Goal: Transaction & Acquisition: Download file/media

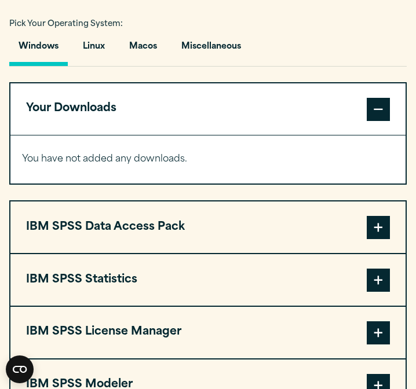
scroll to position [837, 0]
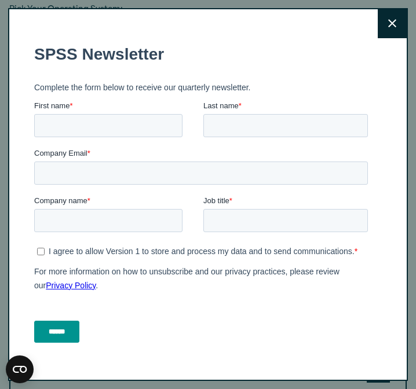
click at [396, 30] on button "Close" at bounding box center [392, 23] width 29 height 29
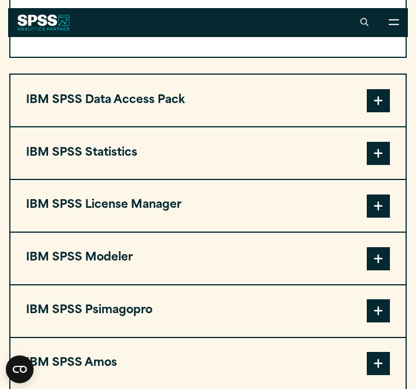
scroll to position [949, 0]
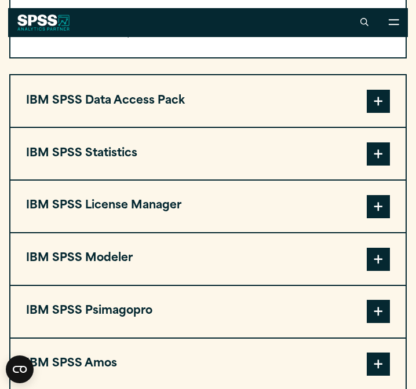
click at [181, 165] on button "IBM SPSS Statistics" at bounding box center [207, 154] width 395 height 52
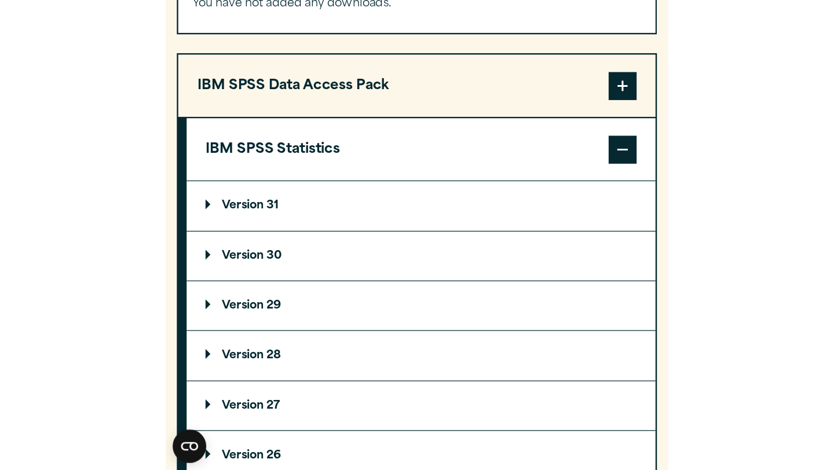
scroll to position [980, 0]
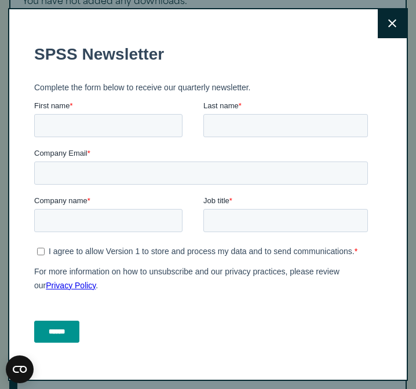
click at [137, 108] on label "First name *" at bounding box center [118, 106] width 169 height 12
click at [137, 114] on input "First name *" at bounding box center [108, 125] width 148 height 23
type input "******"
click at [231, 119] on input "Last name *" at bounding box center [285, 125] width 164 height 23
type input "*******"
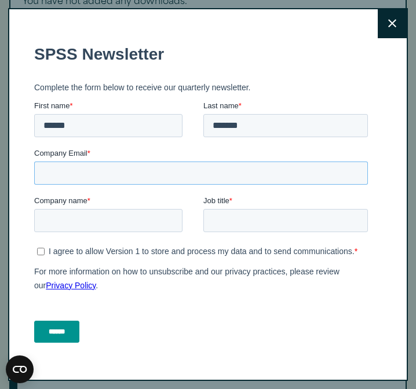
click at [203, 176] on input "Company Email *" at bounding box center [201, 172] width 334 height 23
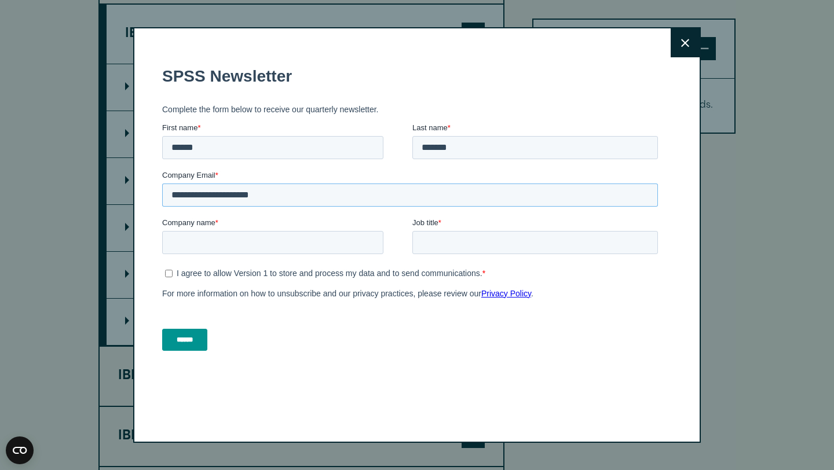
type input "**********"
click at [319, 253] on input "Company name *" at bounding box center [272, 242] width 221 height 23
type input "**********"
click at [415, 243] on input "Job title *" at bounding box center [535, 242] width 246 height 23
type input "*******"
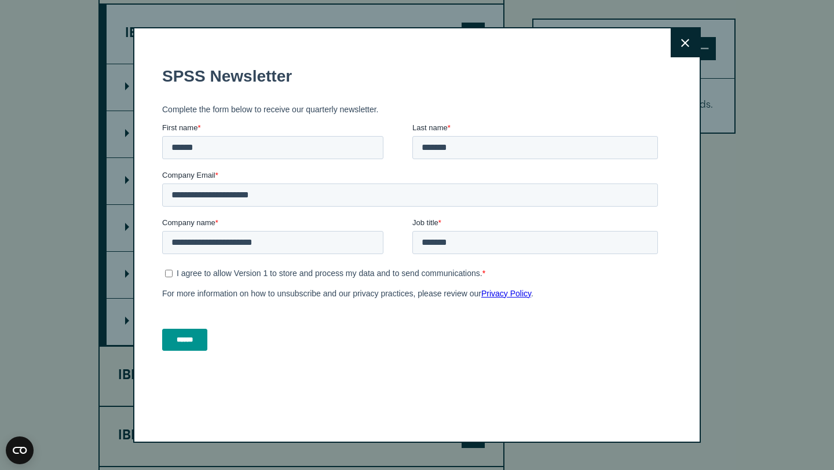
click at [415, 43] on icon at bounding box center [685, 43] width 8 height 9
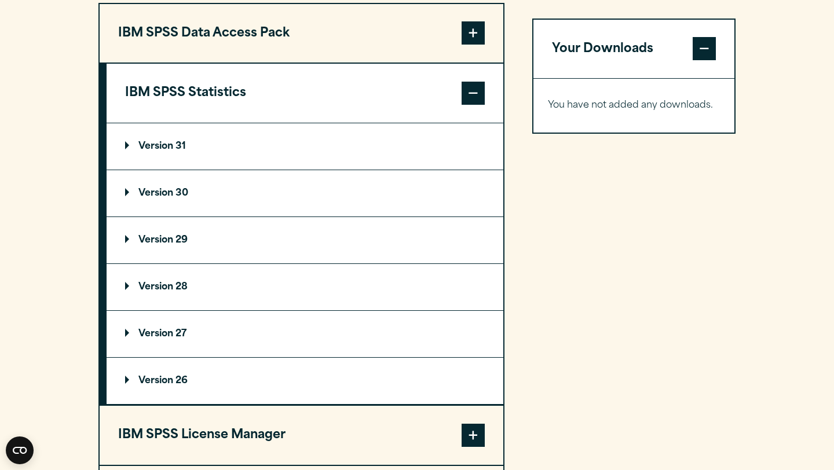
scroll to position [913, 0]
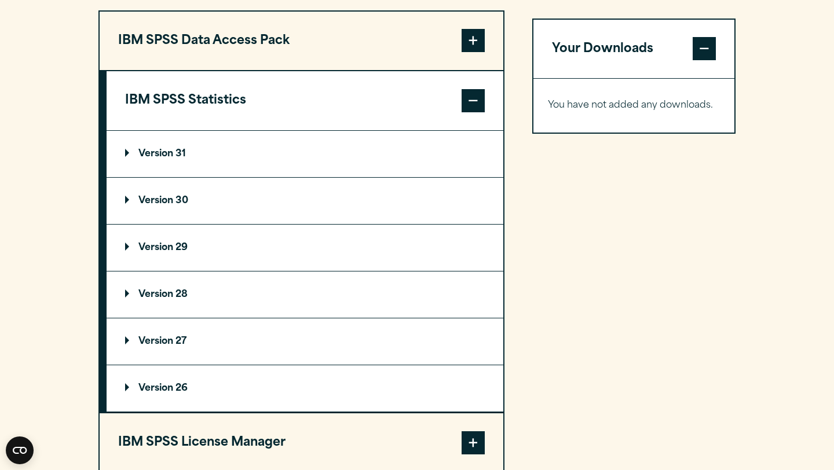
click at [179, 177] on summary "Version 31" at bounding box center [305, 154] width 397 height 46
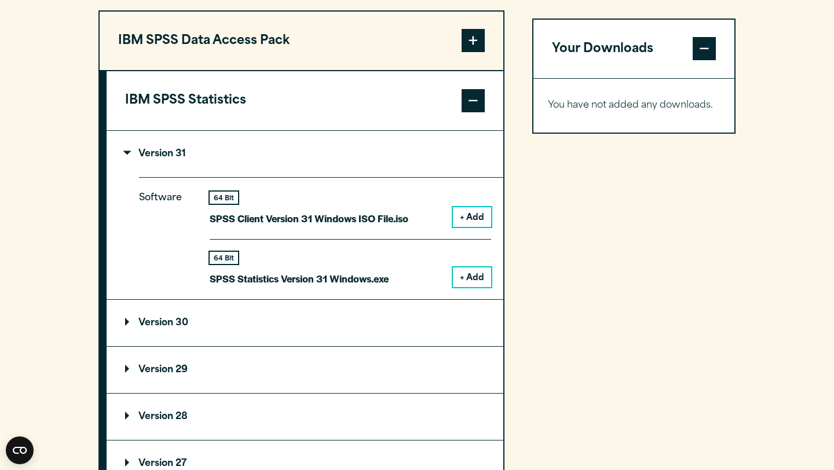
click at [415, 227] on button "+ Add" at bounding box center [472, 217] width 38 height 20
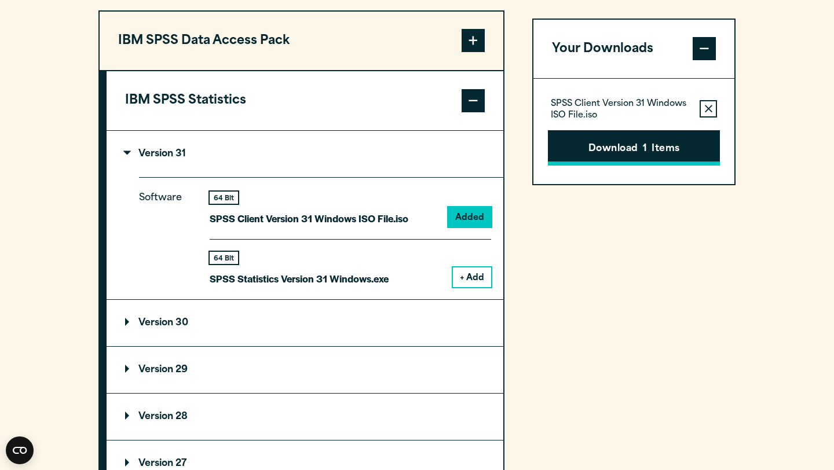
click at [415, 166] on button "Download 1 Items" at bounding box center [634, 148] width 172 height 36
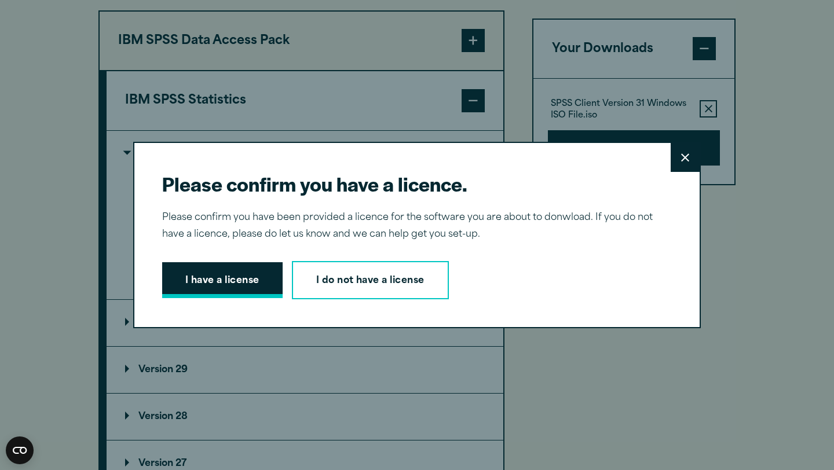
click at [246, 283] on button "I have a license" at bounding box center [222, 280] width 120 height 36
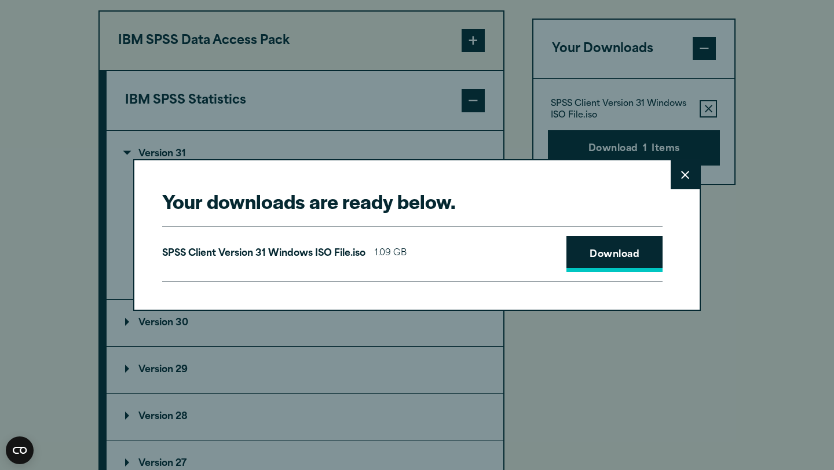
click at [415, 246] on link "Download" at bounding box center [614, 254] width 96 height 36
click at [415, 259] on link "Download" at bounding box center [614, 254] width 96 height 36
click at [415, 251] on link "Download" at bounding box center [614, 254] width 96 height 36
click at [415, 355] on div "Your downloads are ready below. Close SPSS Client Version 31 Windows ISO File.i…" at bounding box center [417, 235] width 834 height 470
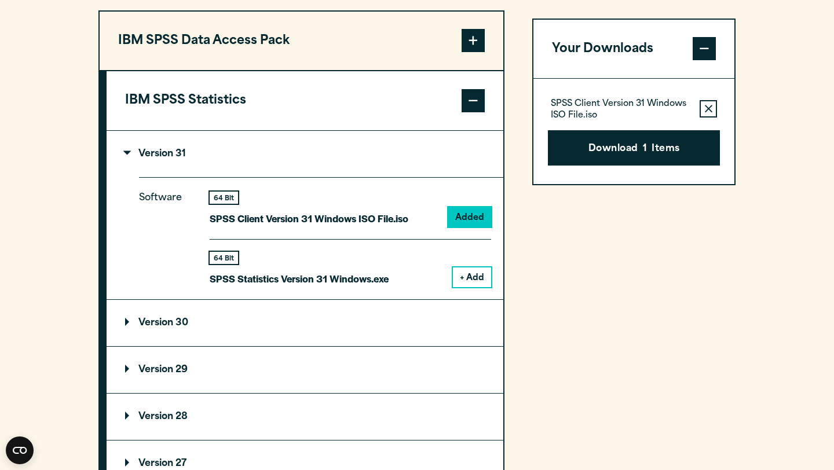
click at [415, 103] on section "Select your software downloads Use the table below to find and navigate to your…" at bounding box center [417, 304] width 834 height 1018
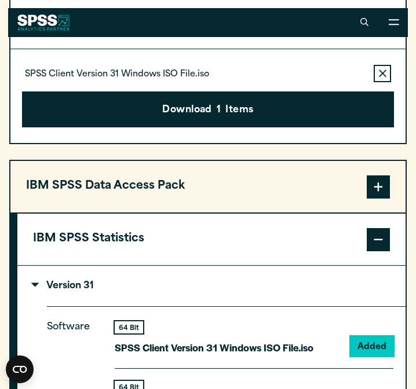
scroll to position [908, 0]
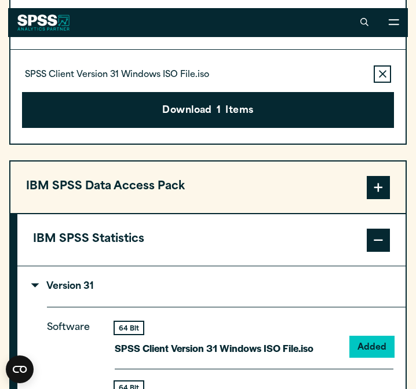
click at [315, 173] on button "IBM SPSS Data Access Pack" at bounding box center [207, 188] width 395 height 52
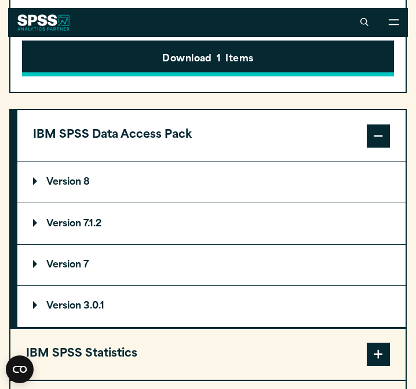
scroll to position [806, 0]
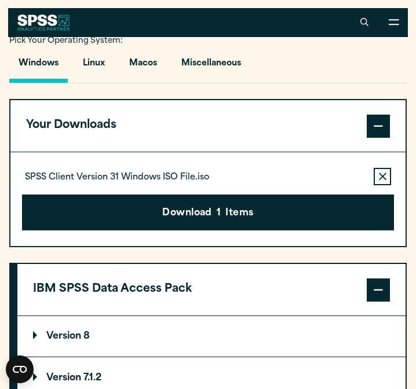
click at [379, 135] on span at bounding box center [378, 126] width 23 height 23
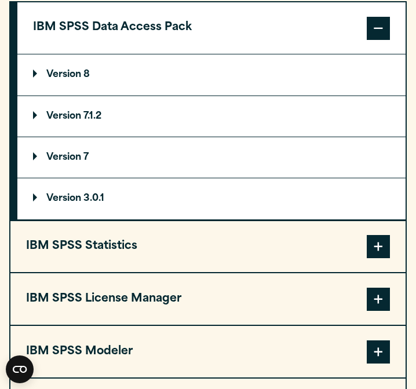
scroll to position [980, 0]
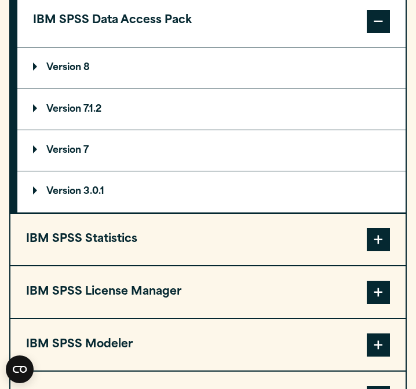
click at [251, 75] on summary "Version 8" at bounding box center [211, 67] width 388 height 41
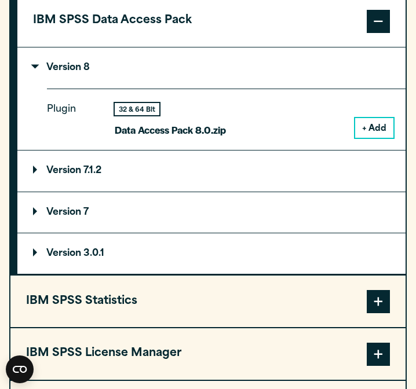
click at [251, 75] on summary "Version 8" at bounding box center [211, 67] width 388 height 41
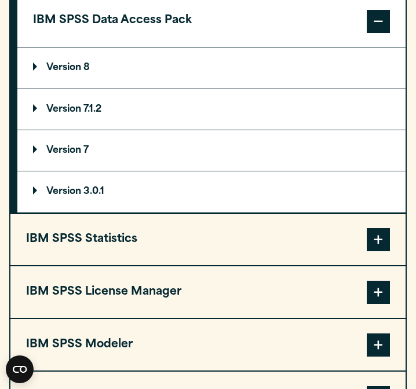
click at [383, 25] on span at bounding box center [378, 21] width 23 height 23
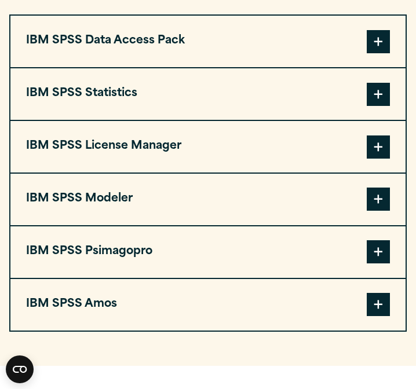
scroll to position [959, 0]
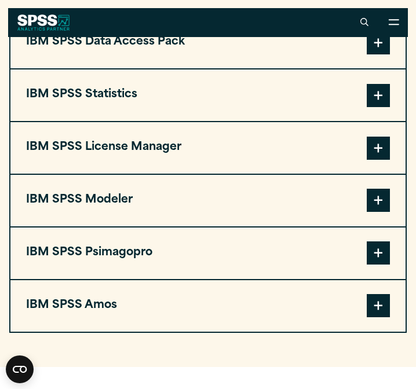
click at [250, 101] on button "IBM SPSS Statistics" at bounding box center [207, 96] width 395 height 52
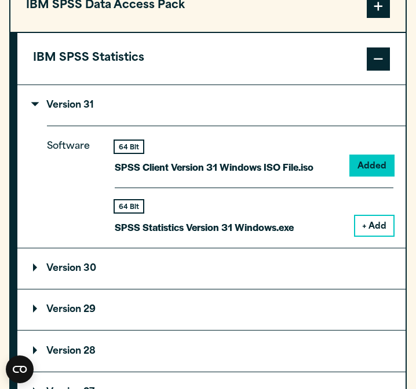
scroll to position [1001, 0]
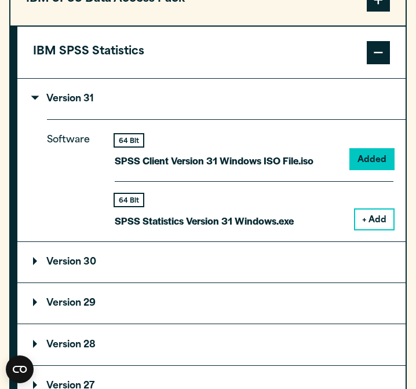
click at [123, 273] on summary "Version 30" at bounding box center [211, 262] width 388 height 41
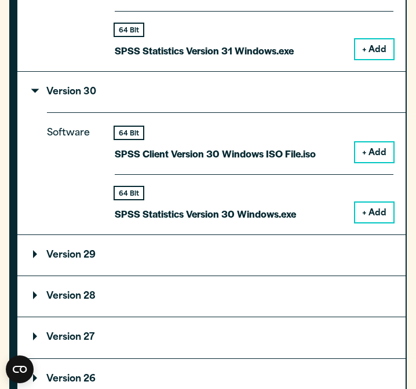
scroll to position [1173, 0]
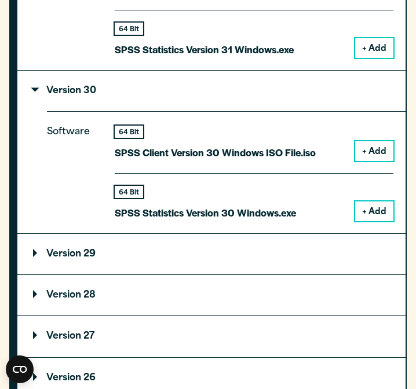
click at [123, 273] on summary "Version 29" at bounding box center [211, 254] width 388 height 41
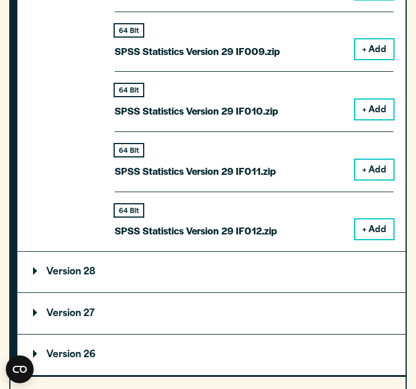
scroll to position [2165, 0]
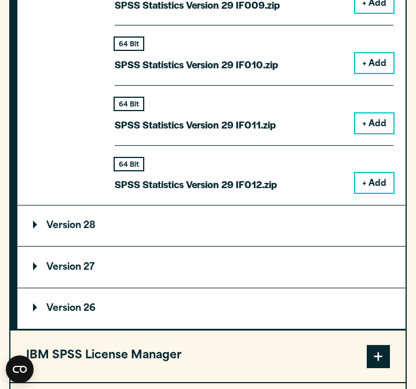
click at [130, 239] on summary "Version 28" at bounding box center [211, 226] width 388 height 41
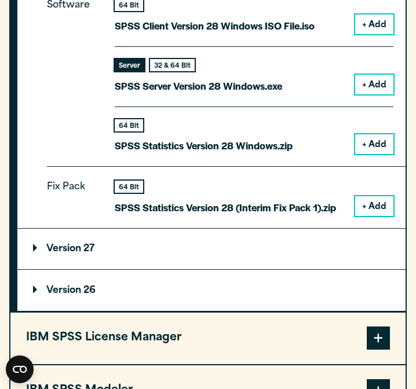
scroll to position [2521, 0]
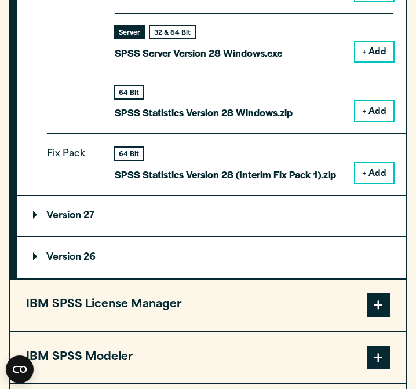
click at [140, 226] on summary "Version 27" at bounding box center [211, 216] width 388 height 41
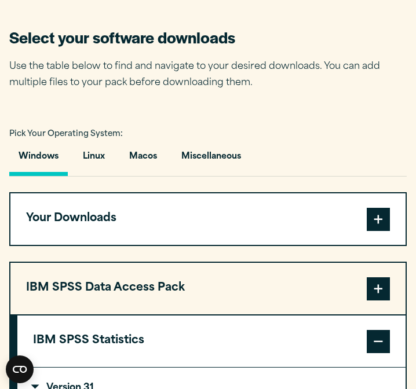
scroll to position [765, 0]
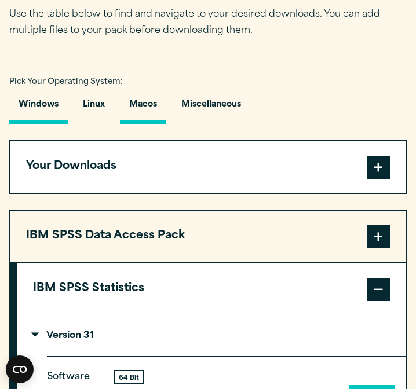
click at [144, 115] on button "Macos" at bounding box center [143, 107] width 46 height 33
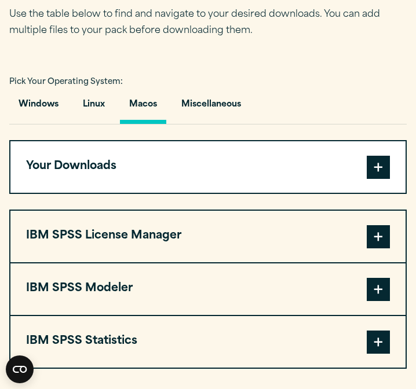
scroll to position [806, 0]
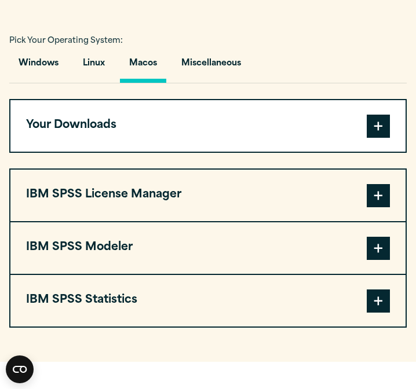
click at [151, 206] on button "IBM SPSS License Manager" at bounding box center [207, 196] width 395 height 52
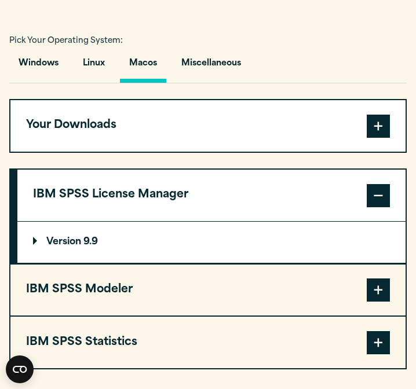
click at [151, 206] on button "IBM SPSS License Manager" at bounding box center [211, 196] width 388 height 52
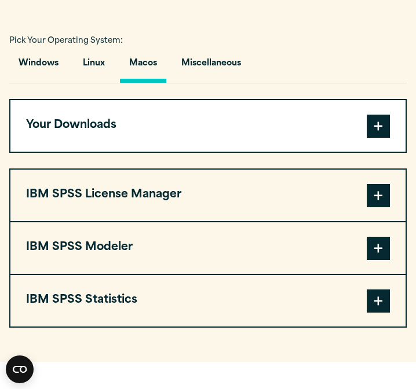
click at [147, 304] on button "IBM SPSS Statistics" at bounding box center [207, 301] width 395 height 52
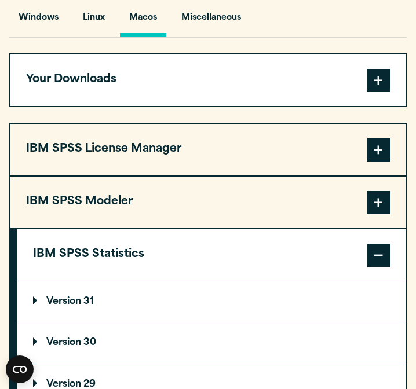
scroll to position [934, 0]
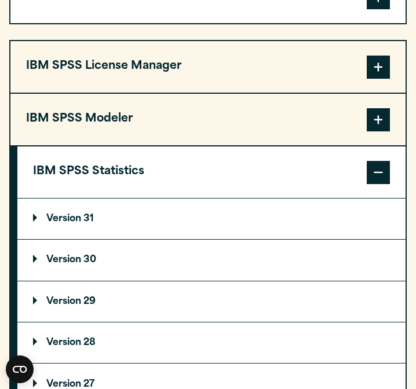
click at [147, 234] on summary "Version 31" at bounding box center [211, 219] width 388 height 41
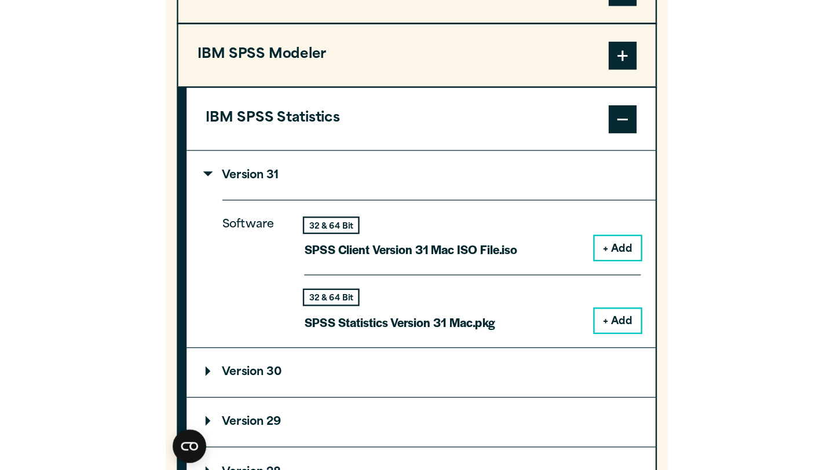
scroll to position [1008, 0]
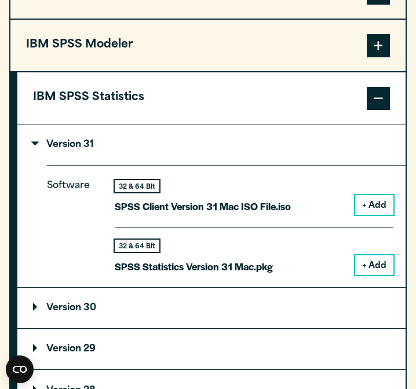
click at [381, 269] on button "+ Add" at bounding box center [374, 265] width 38 height 20
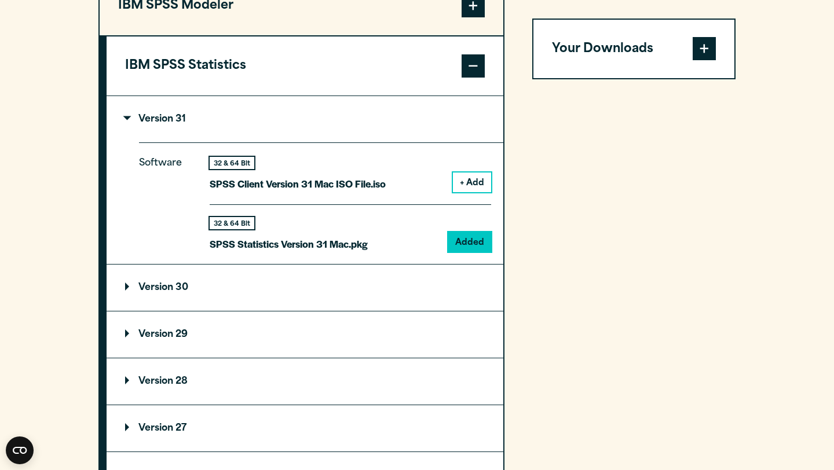
click at [415, 53] on span at bounding box center [704, 49] width 23 height 23
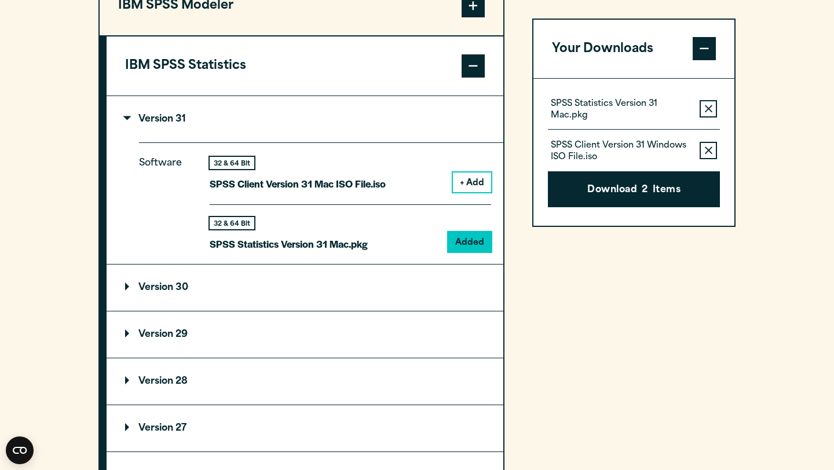
click at [415, 148] on icon "button" at bounding box center [709, 151] width 8 height 8
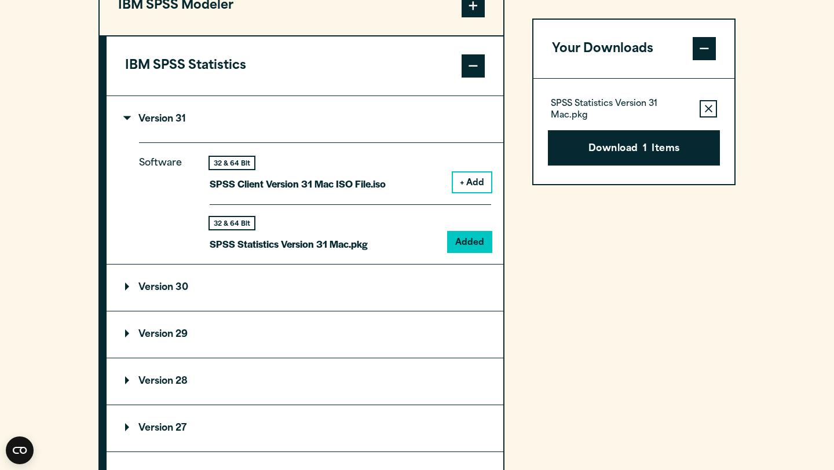
click at [415, 146] on button "Download 1 Items" at bounding box center [634, 148] width 172 height 36
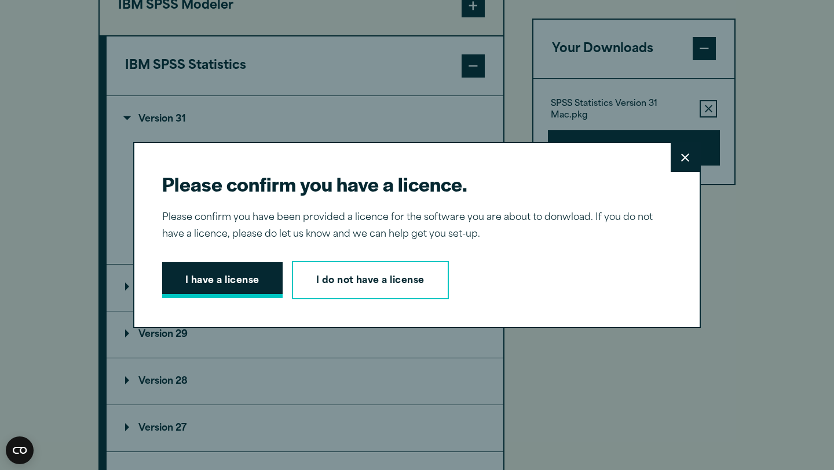
drag, startPoint x: 702, startPoint y: 53, endPoint x: 203, endPoint y: 279, distance: 547.7
click at [203, 279] on button "I have a license" at bounding box center [222, 280] width 120 height 36
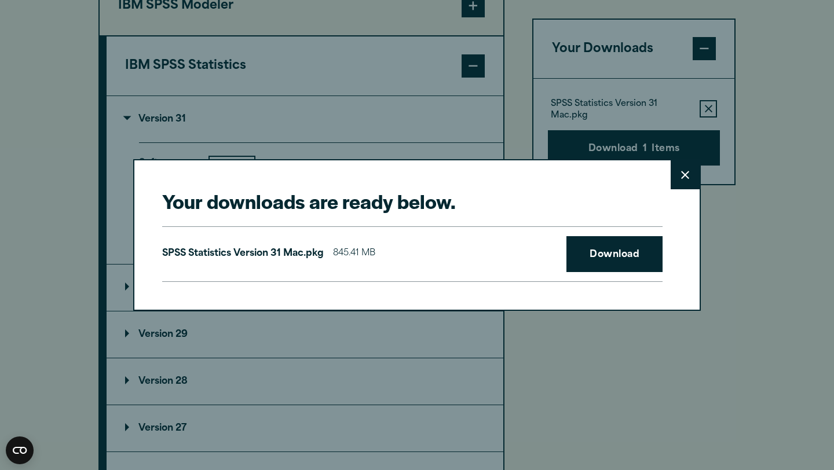
click at [415, 256] on link "Download" at bounding box center [614, 254] width 96 height 36
click at [415, 59] on div "Your downloads are ready below. Close SPSS Statistics Version 31 Mac.pkg 845.41…" at bounding box center [417, 235] width 834 height 470
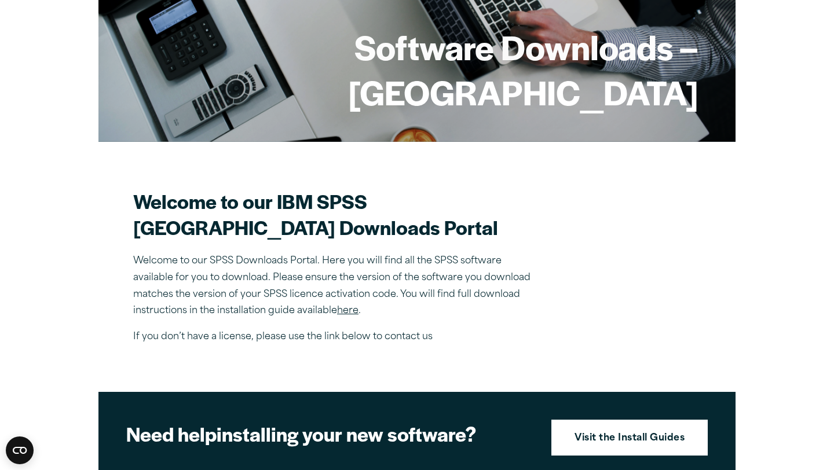
scroll to position [180, 0]
